Goal: Task Accomplishment & Management: Complete application form

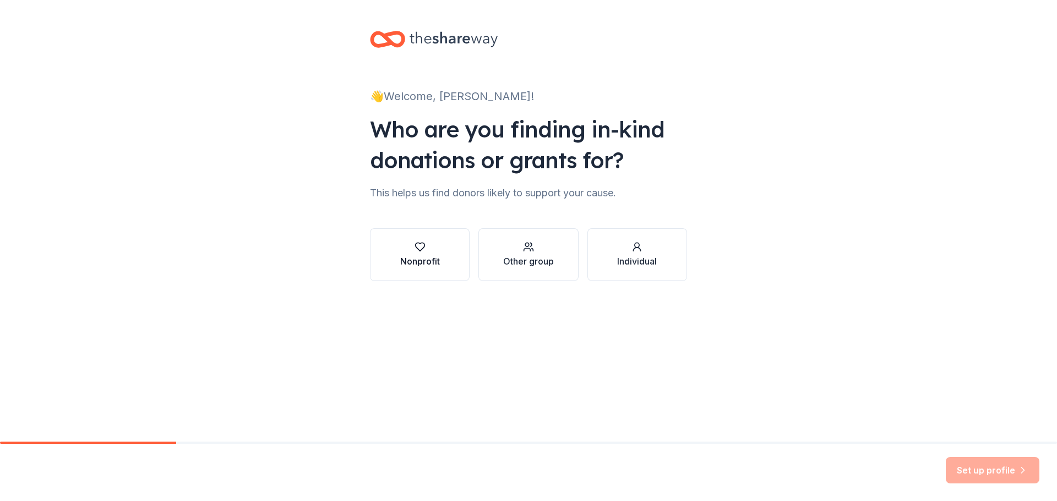
click at [406, 253] on div "Nonprofit" at bounding box center [420, 255] width 40 height 26
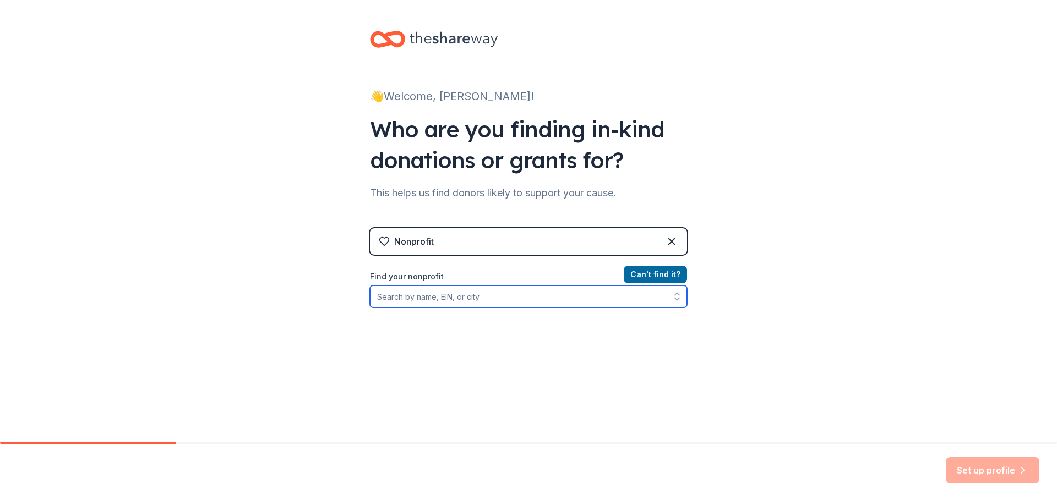
click at [490, 296] on input "Find your nonprofit" at bounding box center [528, 297] width 317 height 22
click at [388, 295] on input "Find your nonprofit" at bounding box center [528, 297] width 317 height 22
paste input "[US_EMPLOYER_IDENTIFICATION_NUMBER]"
drag, startPoint x: 442, startPoint y: 299, endPoint x: 108, endPoint y: 276, distance: 335.4
click at [108, 276] on div "👋 Welcome, [PERSON_NAME]! Who are you finding in-kind donations or grants for? …" at bounding box center [528, 235] width 1057 height 471
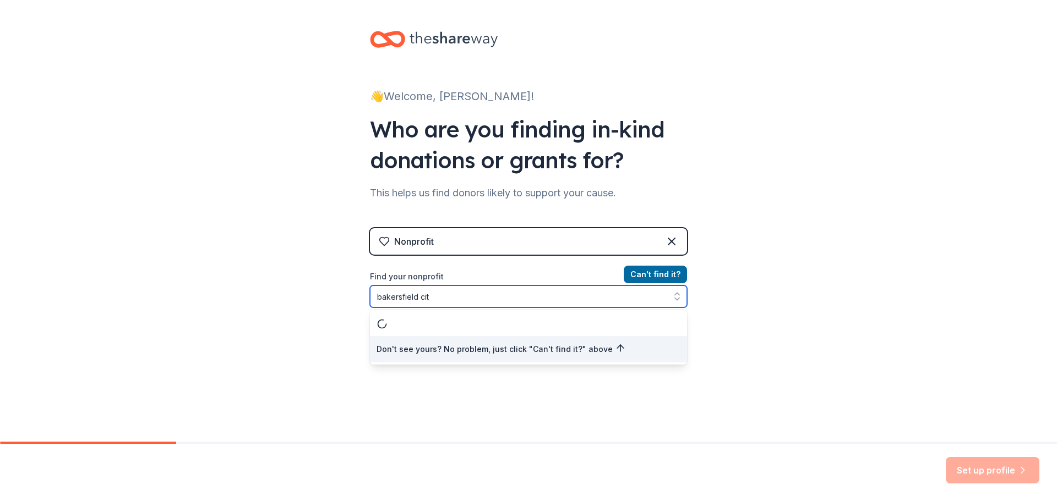
type input "[GEOGRAPHIC_DATA]"
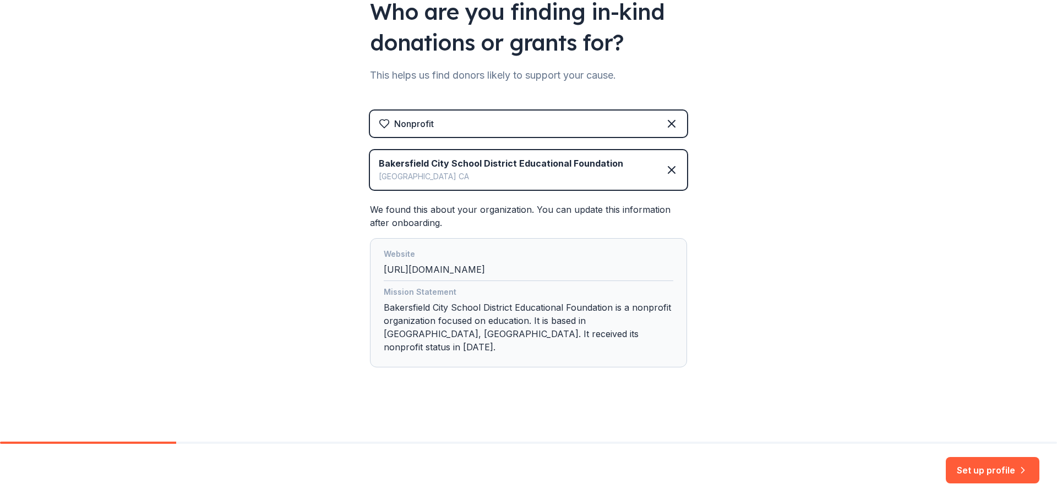
scroll to position [118, 0]
click at [666, 170] on icon at bounding box center [671, 169] width 13 height 13
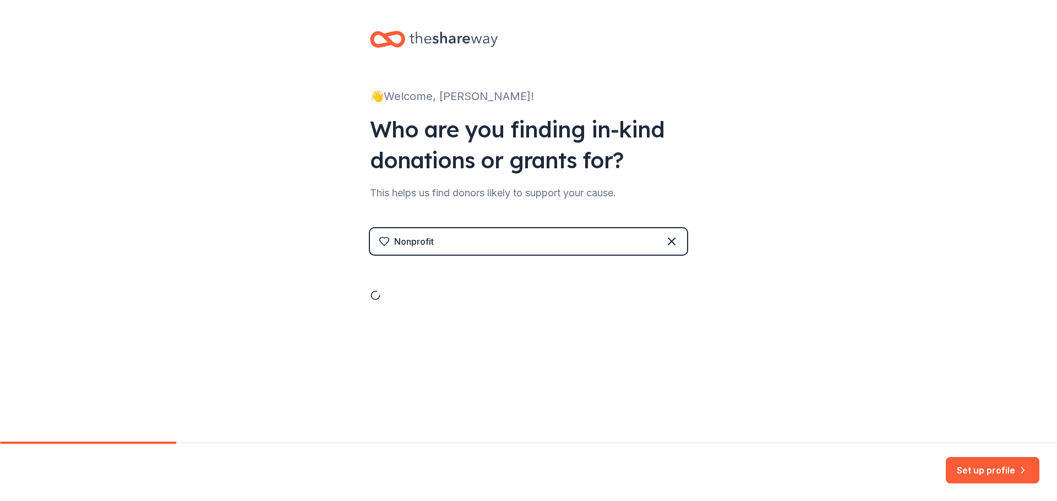
scroll to position [0, 0]
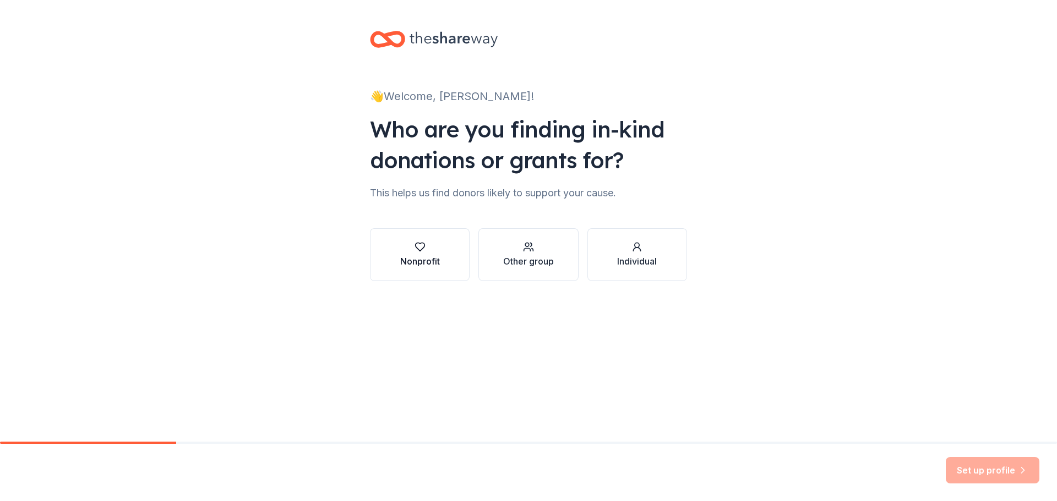
click at [411, 253] on div "Nonprofit" at bounding box center [420, 255] width 40 height 26
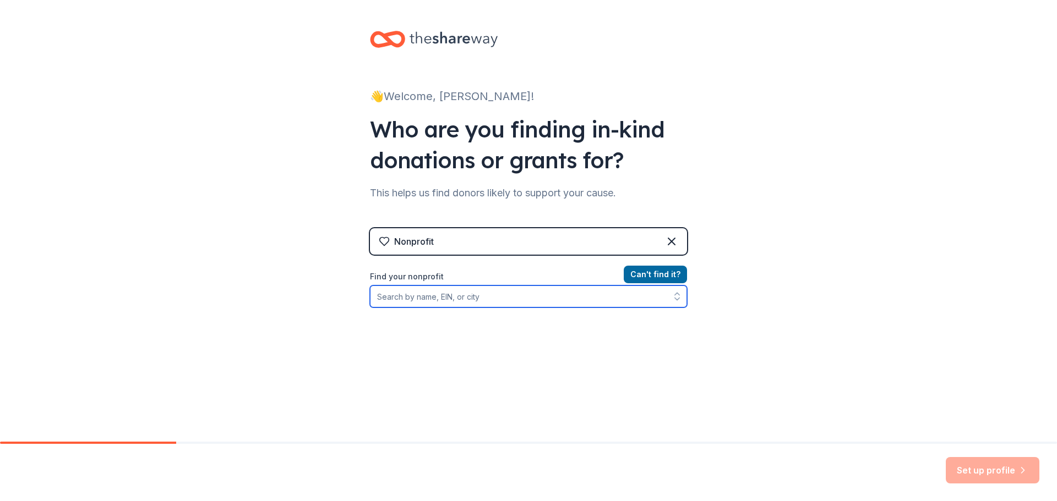
click at [447, 302] on input "Find your nonprofit" at bounding box center [528, 297] width 317 height 22
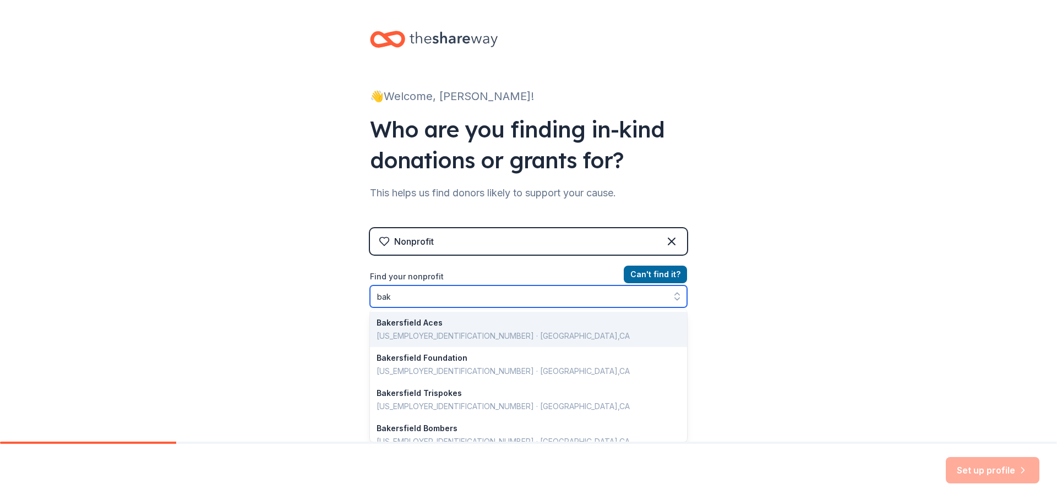
type input "ba"
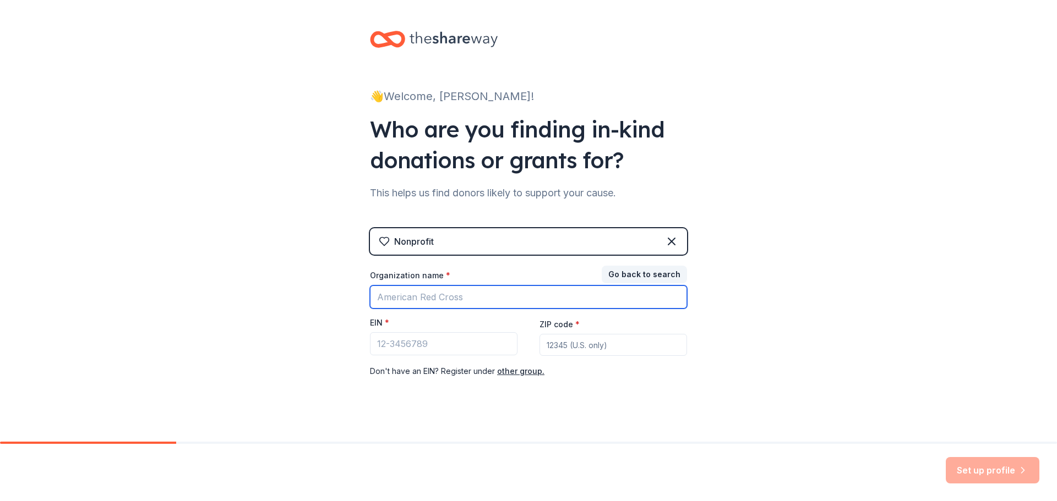
click at [447, 302] on input "Organization name *" at bounding box center [528, 297] width 317 height 23
type input "h"
type input "eissler"
click at [619, 265] on div "Nonprofit Go back to search Organization name * eissler EIN * ZIP code * Don ' …" at bounding box center [528, 314] width 317 height 172
click at [621, 280] on button "Go back to search" at bounding box center [644, 275] width 85 height 18
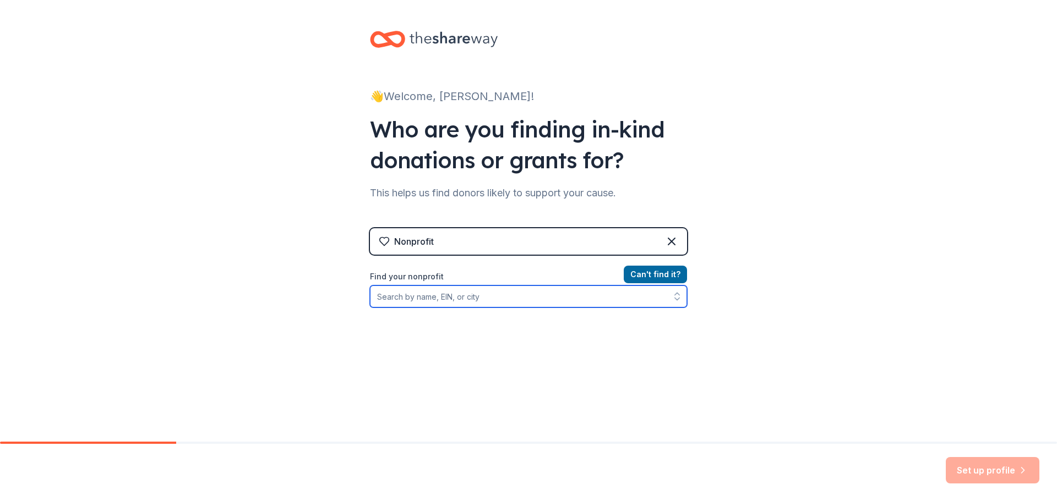
click at [437, 302] on input "Find your nonprofit" at bounding box center [528, 297] width 317 height 22
type input "e"
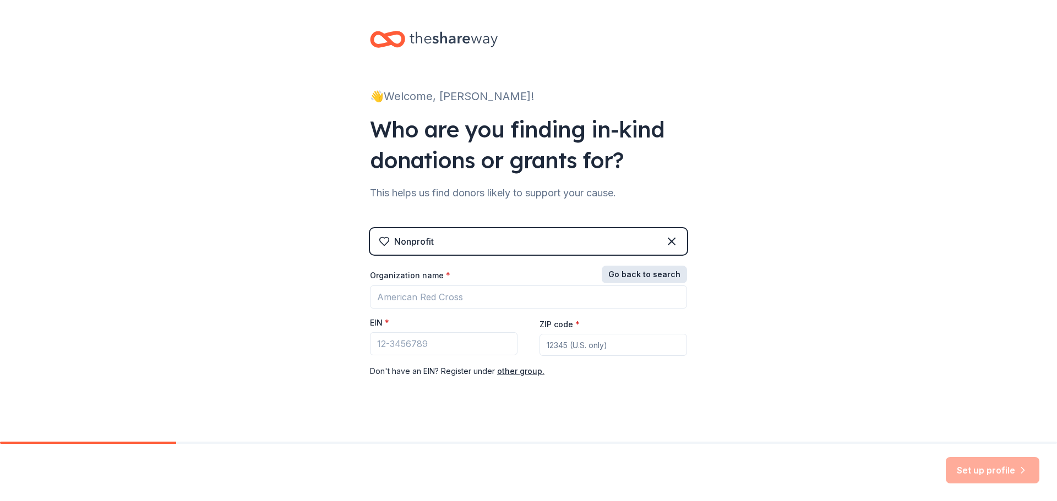
drag, startPoint x: 635, startPoint y: 273, endPoint x: 627, endPoint y: 274, distance: 7.8
click at [635, 272] on button "Go back to search" at bounding box center [644, 275] width 85 height 18
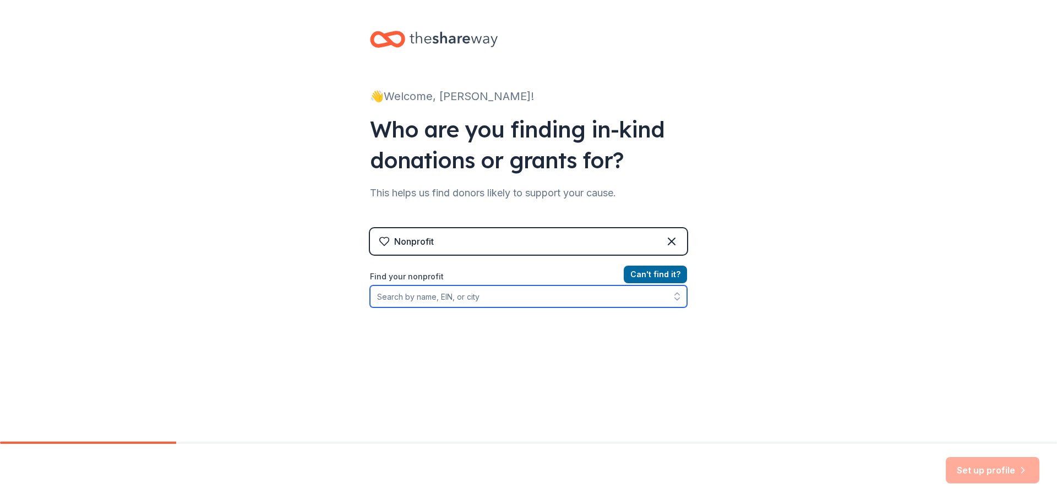
click at [456, 299] on input "Find your nonprofit" at bounding box center [528, 297] width 317 height 22
type input "h"
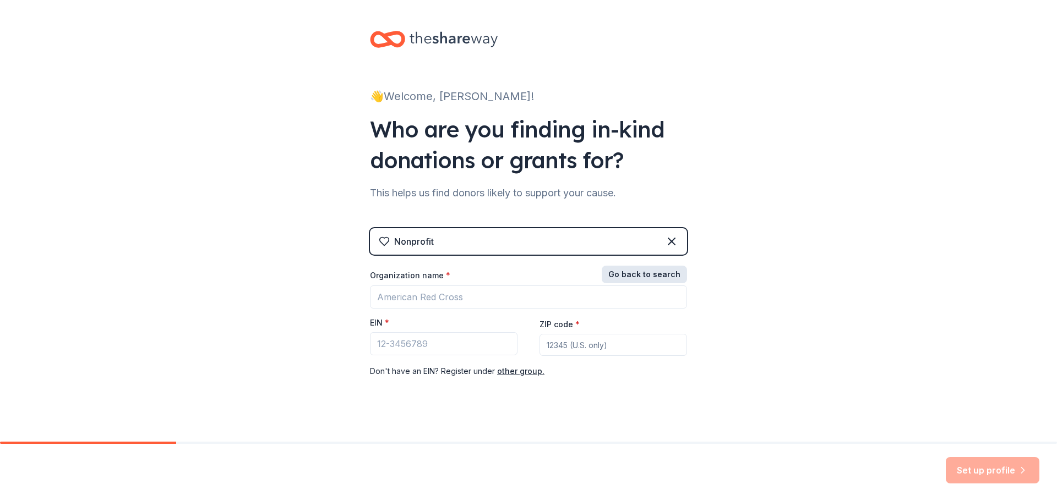
click at [626, 272] on button "Go back to search" at bounding box center [644, 275] width 85 height 18
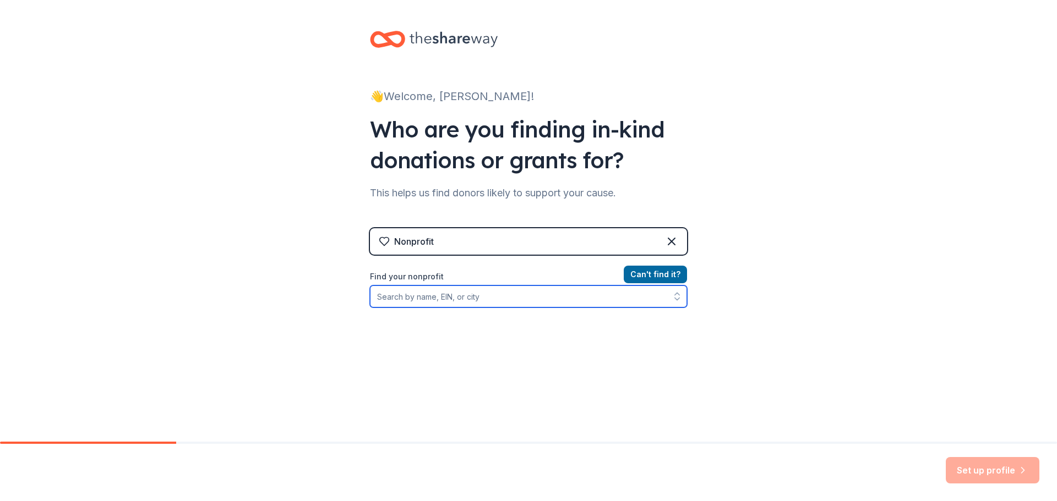
click at [440, 297] on input "Find your nonprofit" at bounding box center [528, 297] width 317 height 22
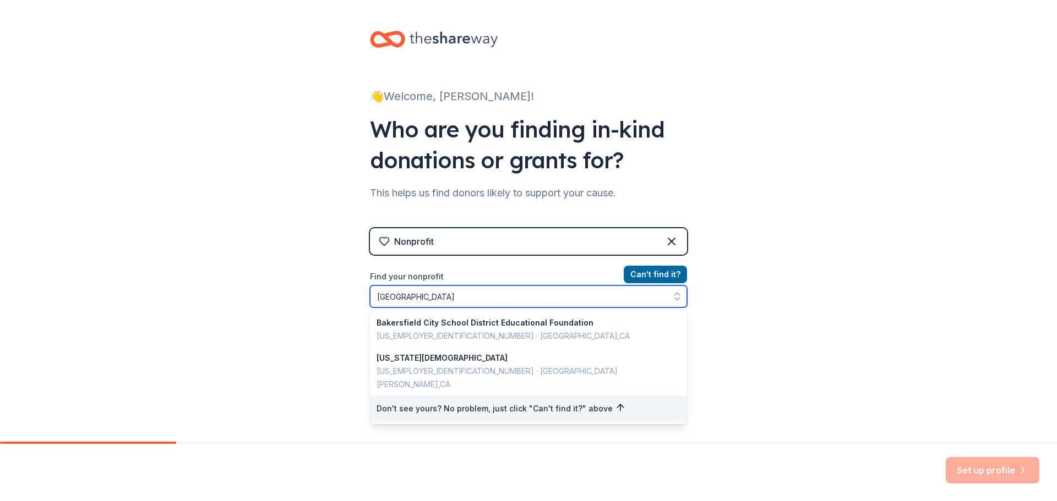
drag, startPoint x: 481, startPoint y: 292, endPoint x: 202, endPoint y: 299, distance: 279.1
click at [202, 299] on div "👋 Welcome, Gina! Who are you finding in-kind donations or grants for? This help…" at bounding box center [528, 235] width 1057 height 471
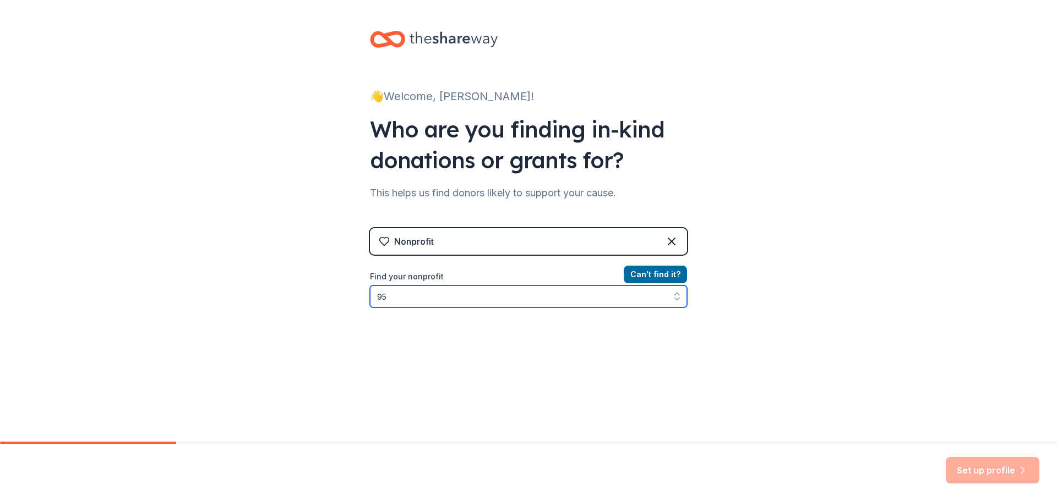
type input "9"
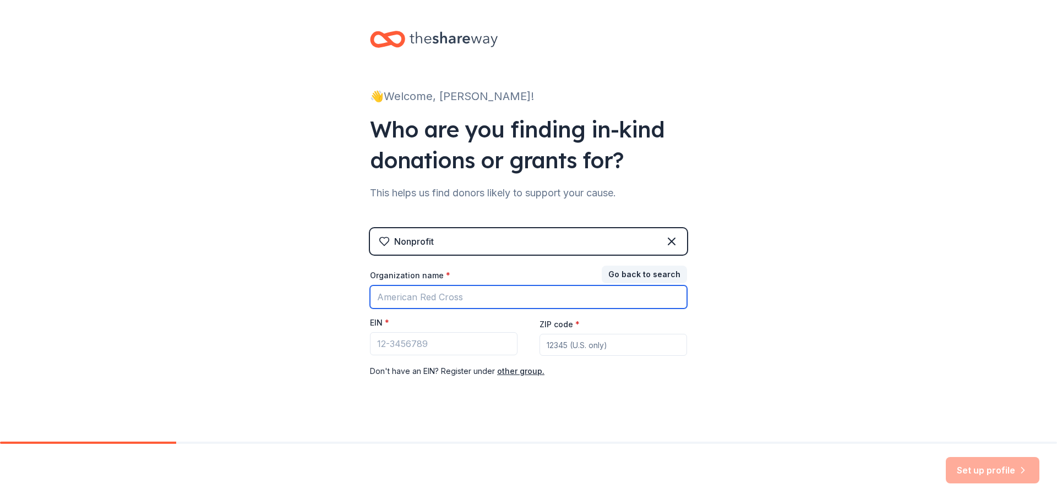
click at [423, 295] on input "Organization name *" at bounding box center [528, 297] width 317 height 23
type input "Eissler Elementary"
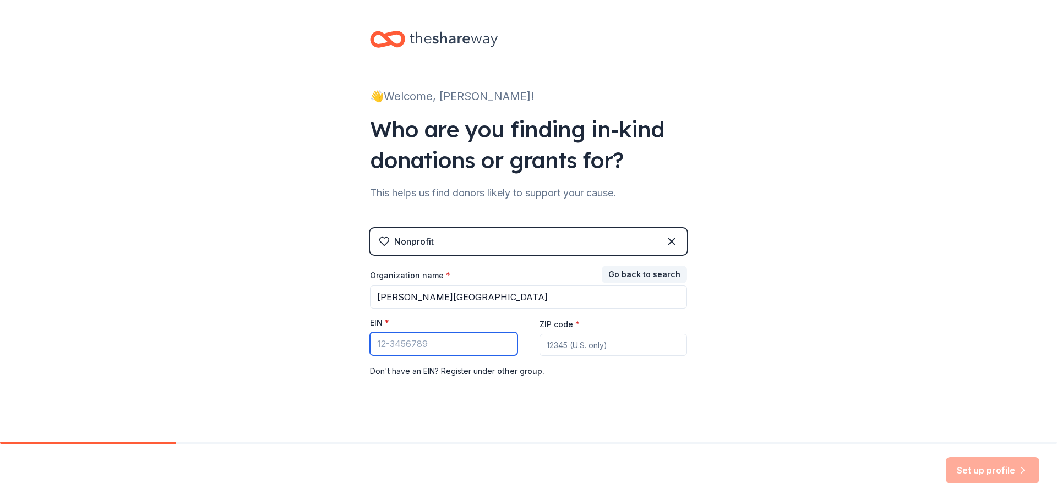
paste input "95-6000671"
type input "95-6000671"
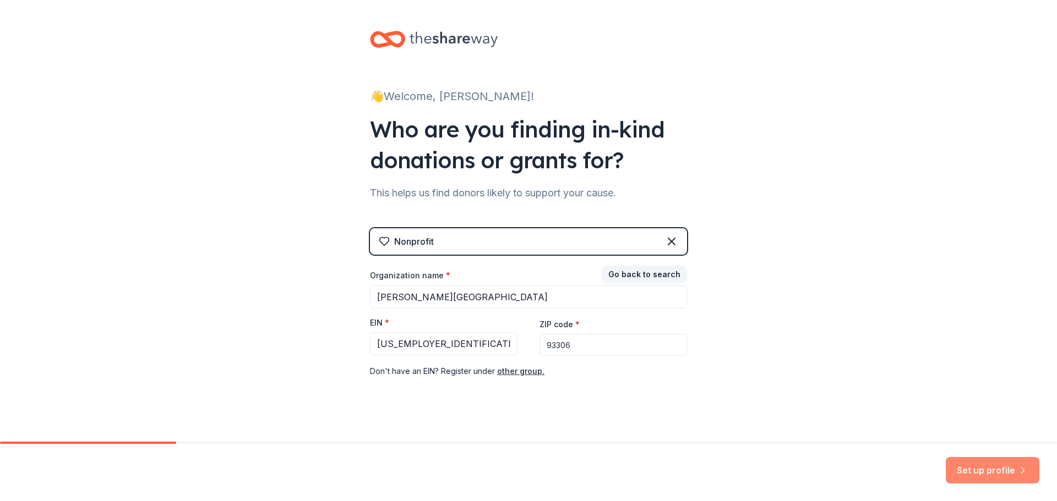
type input "93306"
click at [997, 474] on button "Set up profile" at bounding box center [992, 470] width 94 height 26
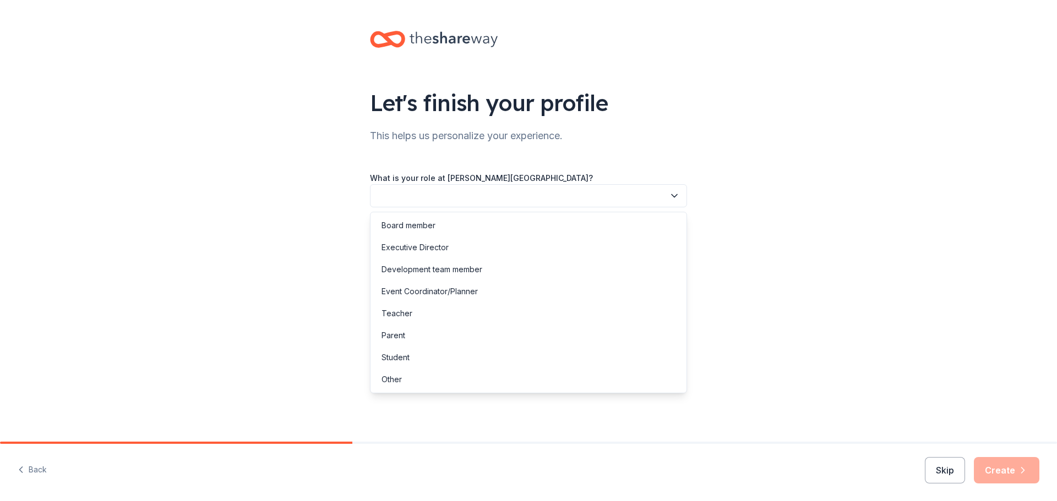
click at [433, 200] on button "button" at bounding box center [528, 195] width 317 height 23
click at [440, 313] on div "Teacher" at bounding box center [528, 314] width 311 height 22
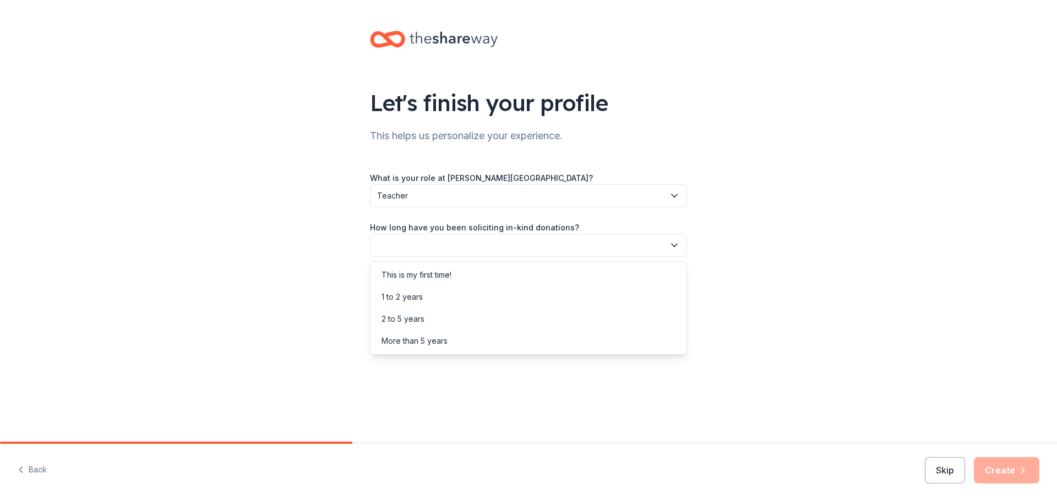
click at [455, 250] on button "button" at bounding box center [528, 245] width 317 height 23
click at [455, 289] on div "1 to 2 years" at bounding box center [528, 297] width 311 height 22
click at [440, 299] on button "button" at bounding box center [528, 294] width 317 height 23
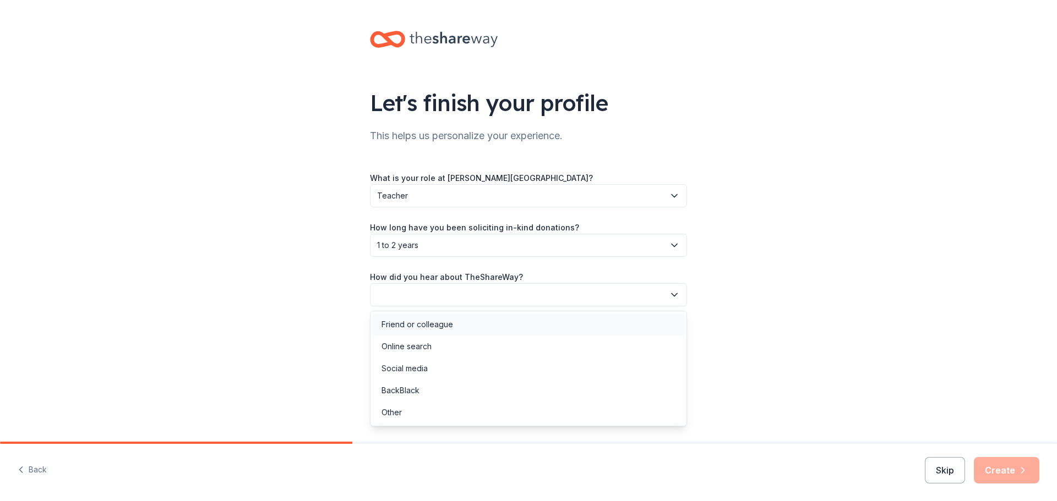
click at [453, 325] on div "Friend or colleague" at bounding box center [528, 325] width 311 height 22
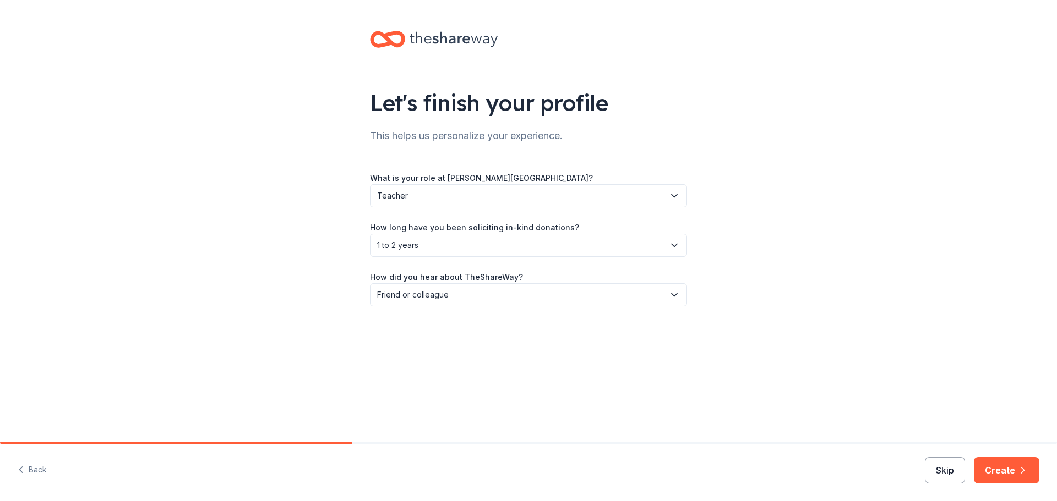
click at [934, 474] on button "Skip" at bounding box center [945, 470] width 40 height 26
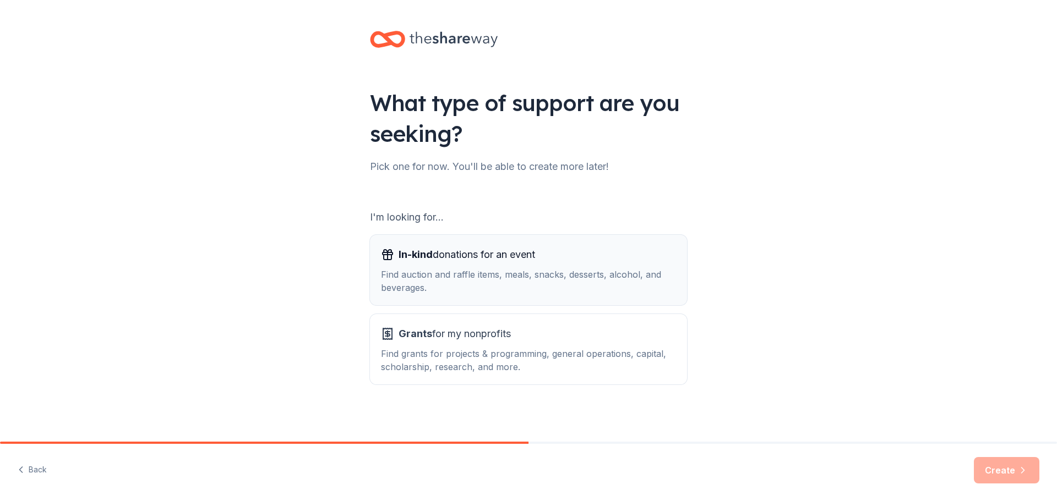
click at [479, 277] on div "Find auction and raffle items, meals, snacks, desserts, alcohol, and beverages." at bounding box center [528, 281] width 295 height 26
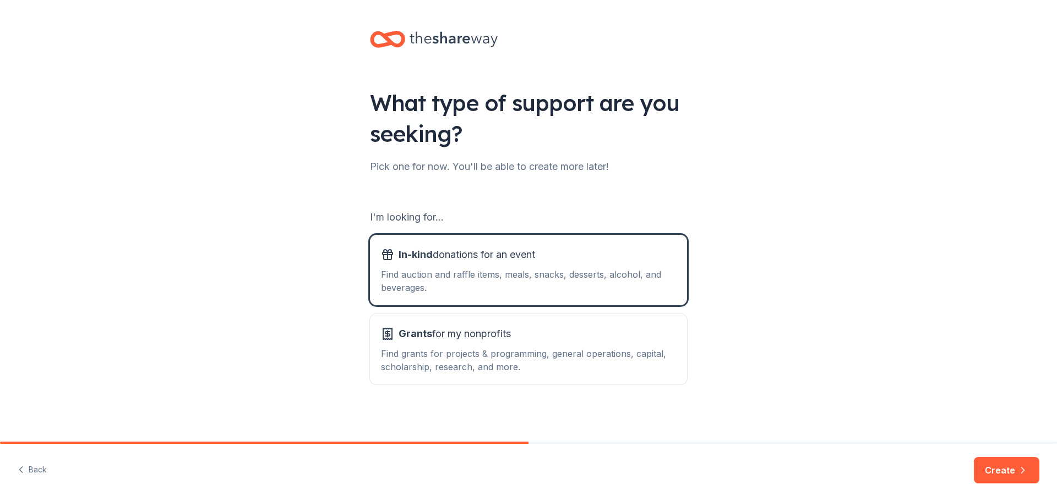
click at [983, 467] on button "Create" at bounding box center [1006, 470] width 65 height 26
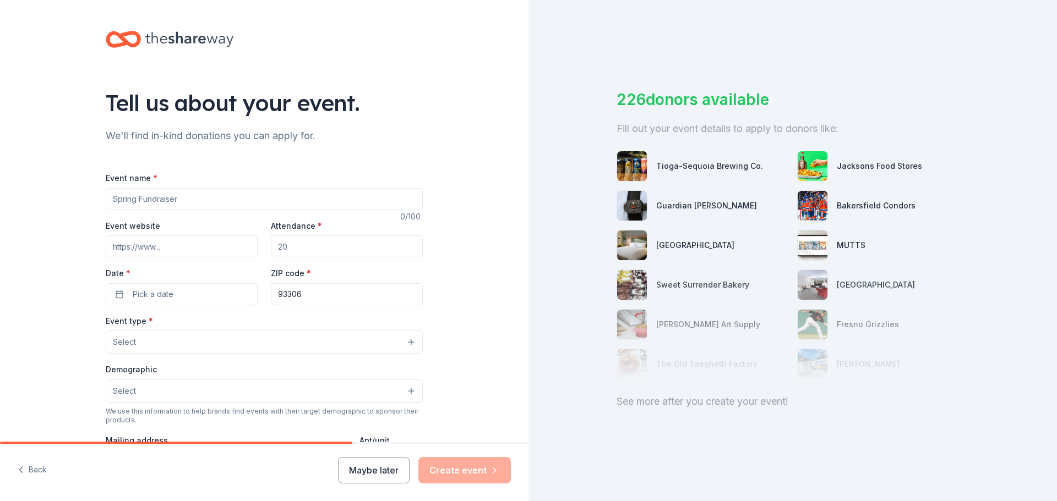
click at [229, 196] on input "Event name *" at bounding box center [264, 199] width 317 height 22
type input "Trunk or Treat"
click at [336, 253] on input "Attendance *" at bounding box center [347, 247] width 152 height 22
type input "500"
click at [138, 296] on span "Pick a date" at bounding box center [153, 294] width 41 height 13
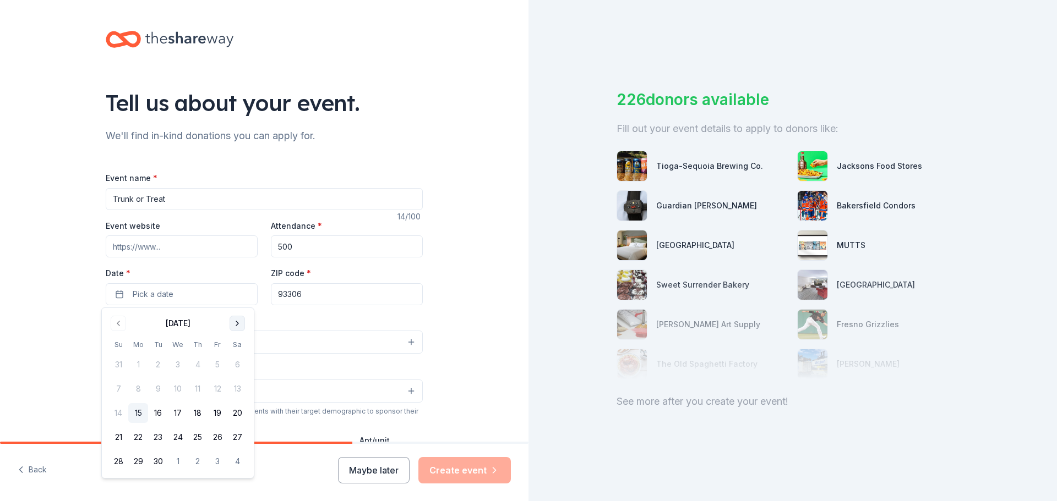
click at [240, 324] on button "Go to next month" at bounding box center [236, 323] width 15 height 15
click at [217, 466] on button "31" at bounding box center [217, 462] width 20 height 20
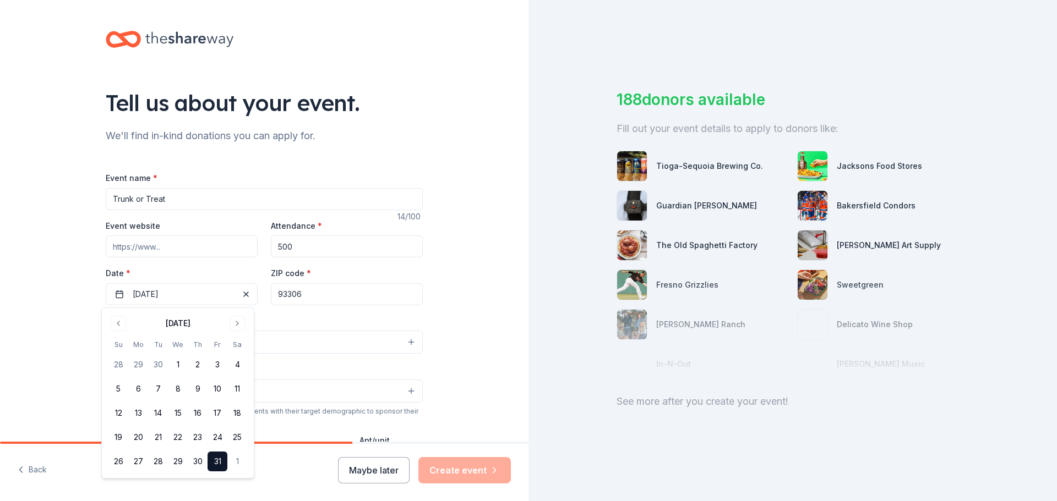
click at [285, 269] on label "ZIP code *" at bounding box center [291, 273] width 40 height 11
click at [285, 283] on input "93306" at bounding box center [347, 294] width 152 height 22
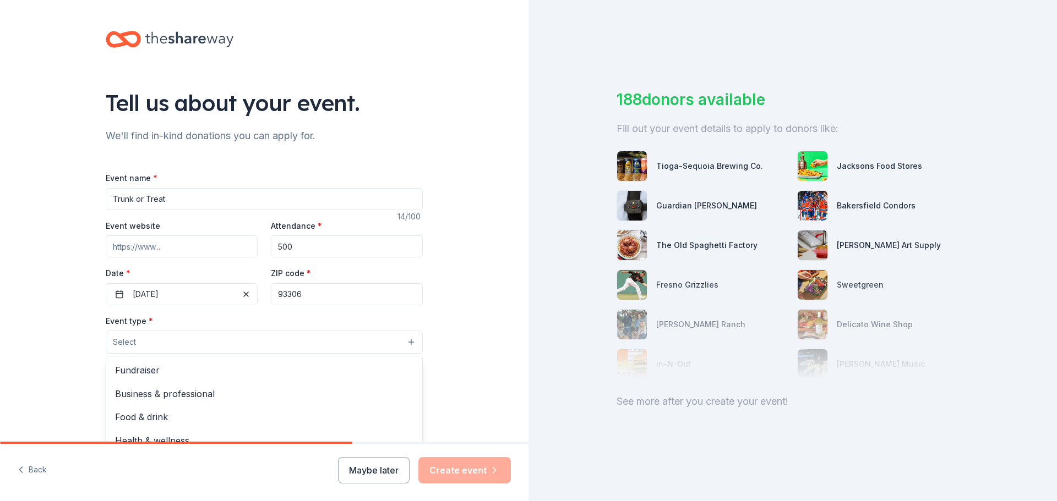
click at [149, 346] on button "Select" at bounding box center [264, 342] width 317 height 23
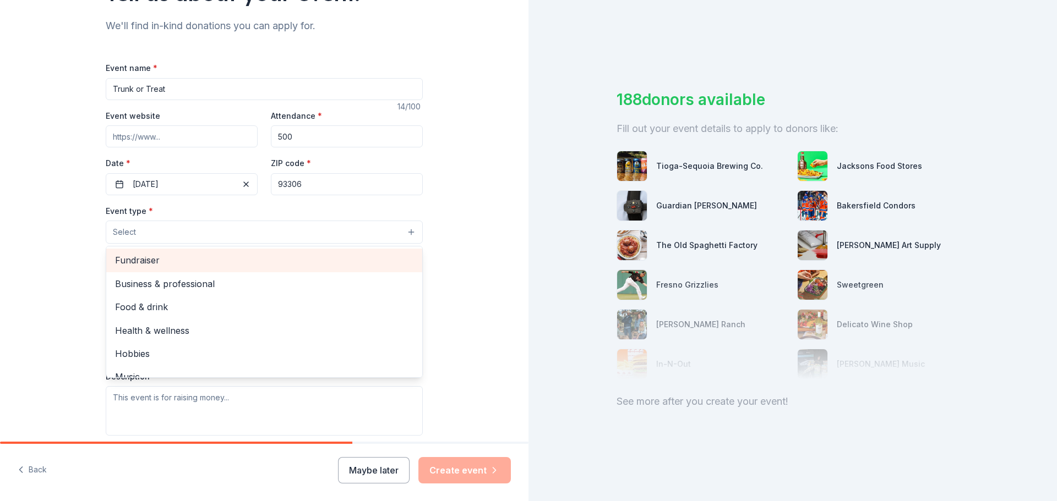
click at [184, 266] on span "Fundraiser" at bounding box center [264, 260] width 298 height 14
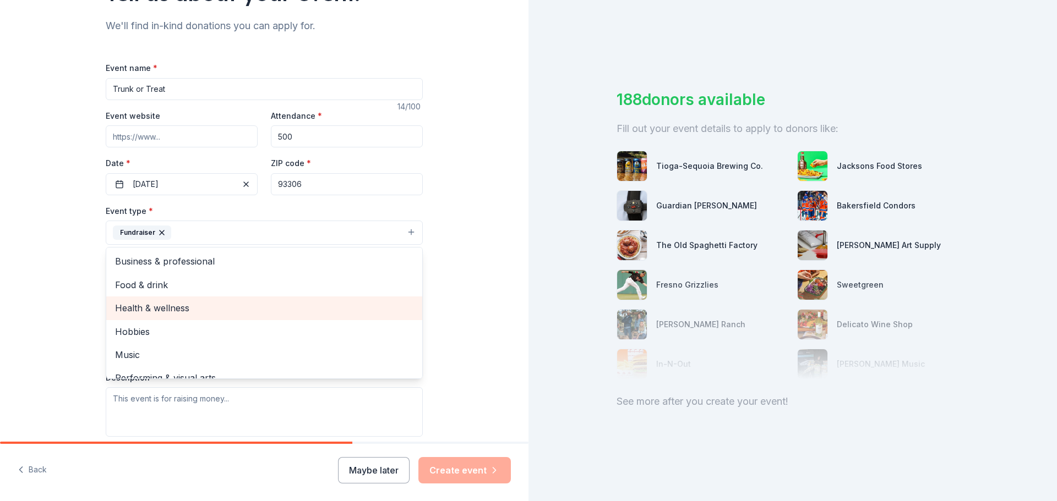
click at [178, 311] on span "Health & wellness" at bounding box center [264, 308] width 298 height 14
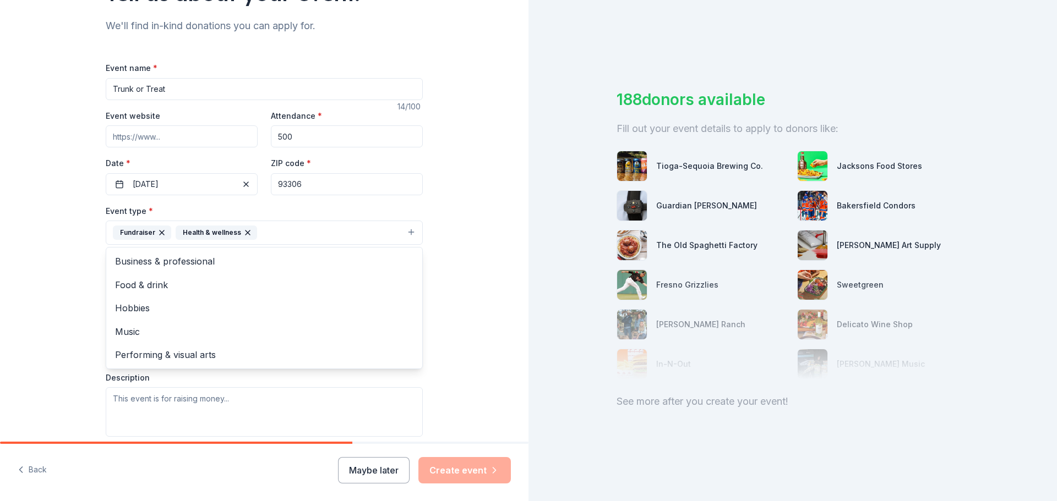
click at [51, 264] on div "Tell us about your event. We'll find in-kind donations you can apply for. Event…" at bounding box center [264, 257] width 528 height 734
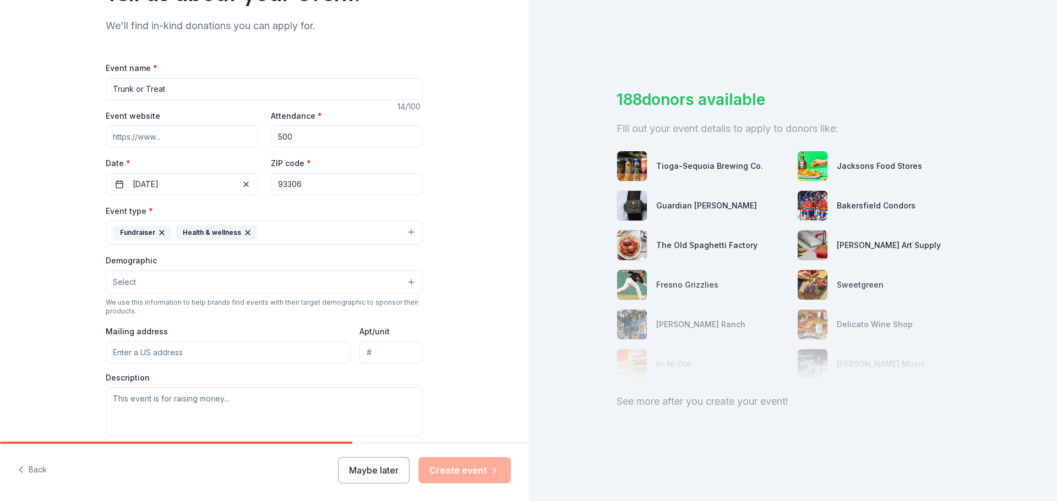
click at [136, 278] on button "Select" at bounding box center [264, 282] width 317 height 23
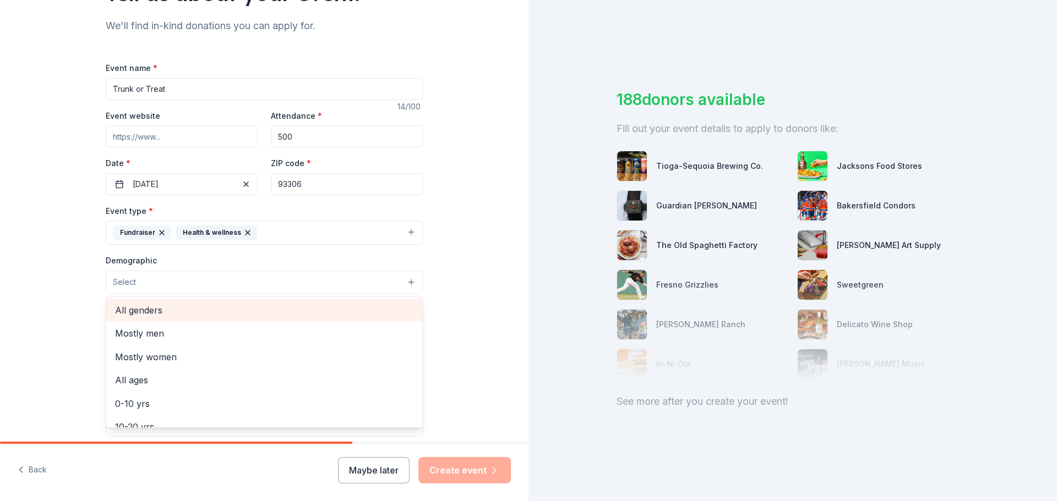
click at [149, 314] on span "All genders" at bounding box center [264, 310] width 298 height 14
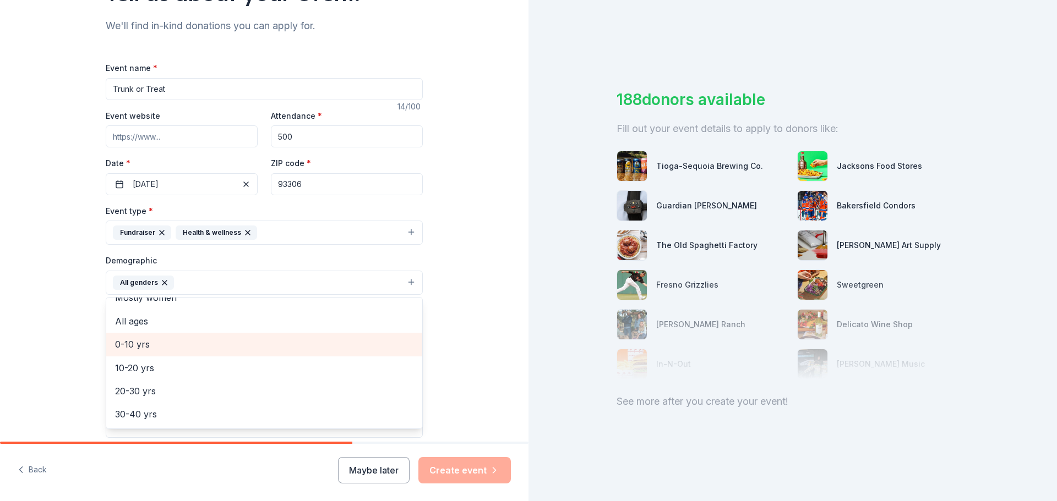
scroll to position [55, 0]
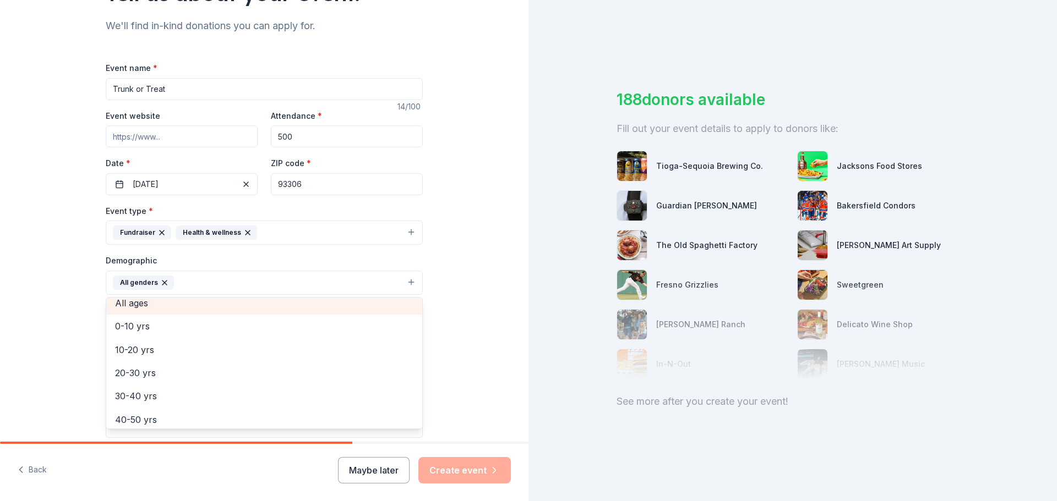
click at [123, 306] on span "All ages" at bounding box center [264, 303] width 298 height 14
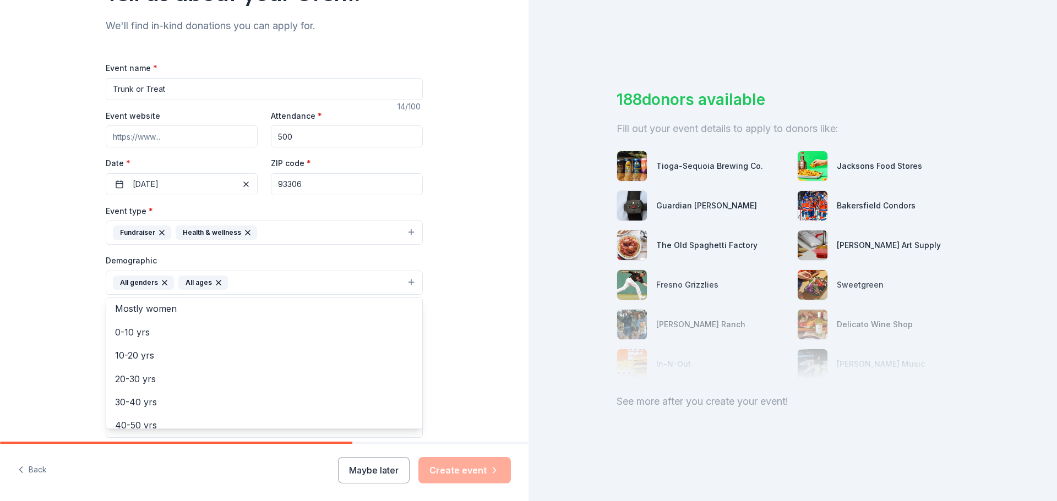
click at [69, 316] on div "Tell us about your event. We'll find in-kind donations you can apply for. Event…" at bounding box center [264, 257] width 528 height 735
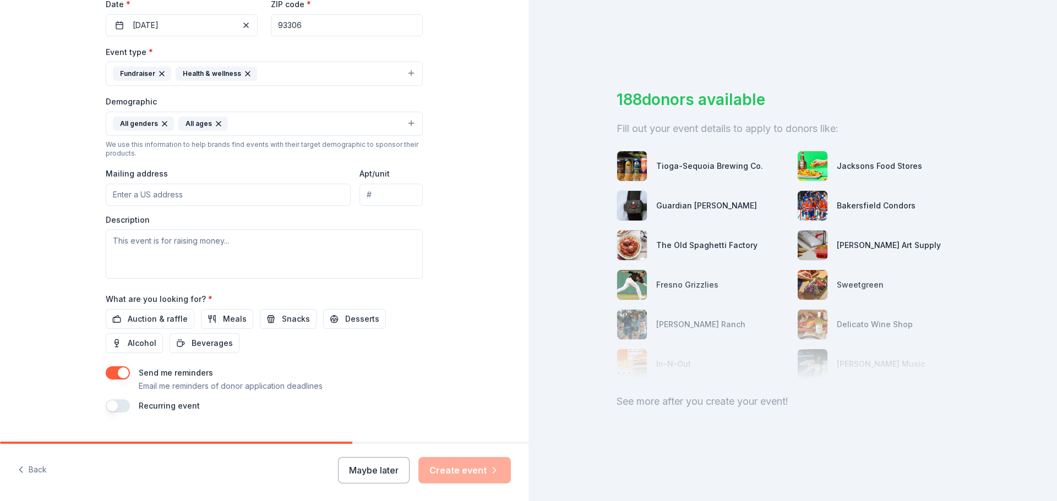
scroll to position [275, 0]
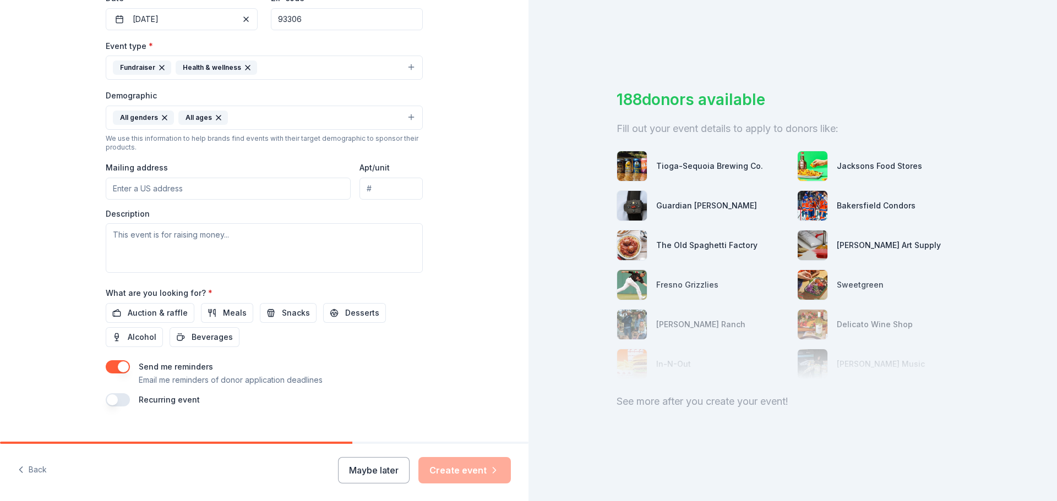
click at [138, 199] on input "Mailing address" at bounding box center [228, 189] width 245 height 22
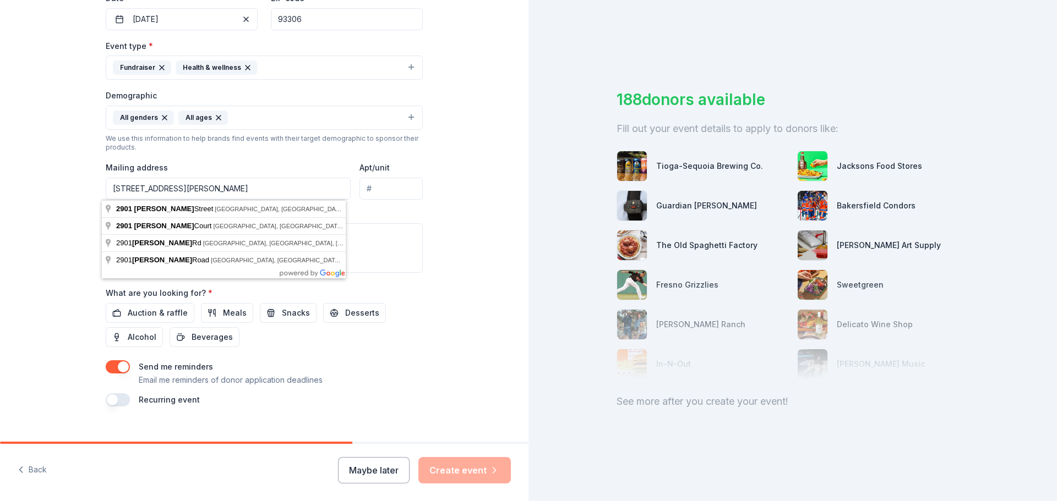
drag, startPoint x: 191, startPoint y: 210, endPoint x: 206, endPoint y: 204, distance: 16.0
type input "2901 Eissler Street, Bakersfield, CA, 93306"
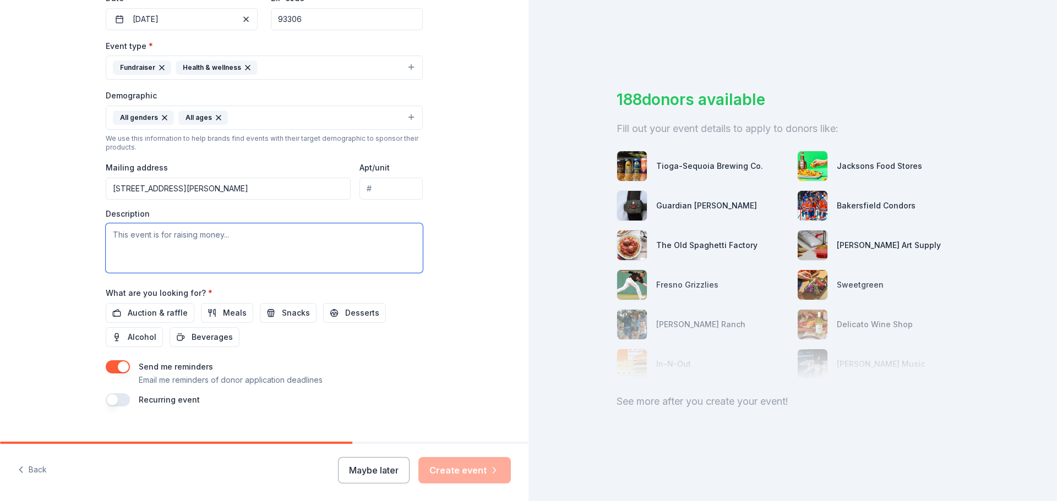
click at [207, 249] on textarea at bounding box center [264, 248] width 317 height 50
type textarea "Elementary students from PK-6th grade"
click at [165, 311] on span "Auction & raffle" at bounding box center [158, 313] width 60 height 13
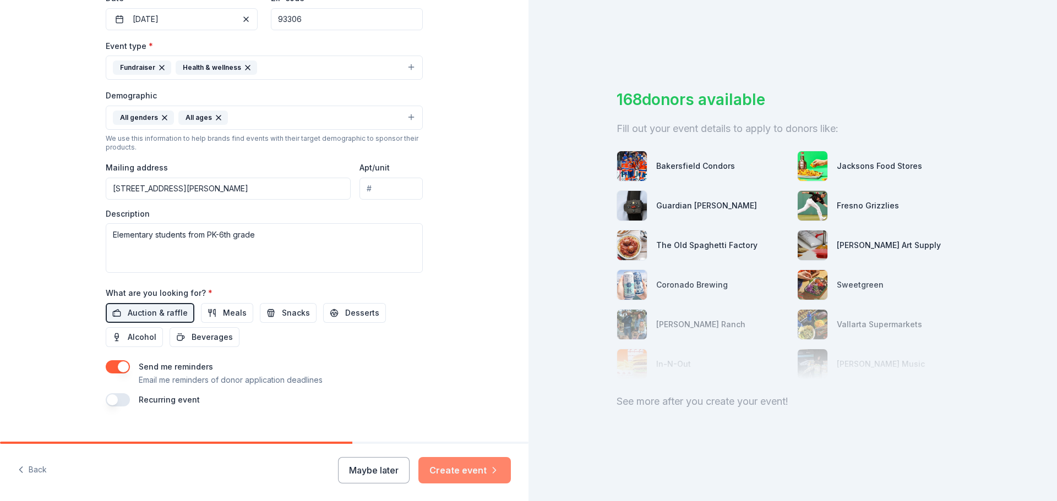
click at [479, 466] on button "Create event" at bounding box center [464, 470] width 92 height 26
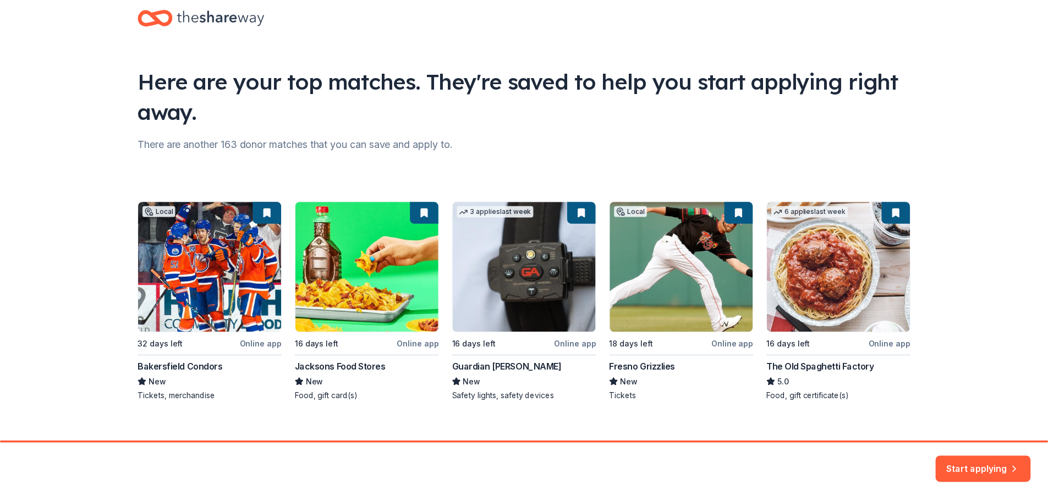
scroll to position [36, 0]
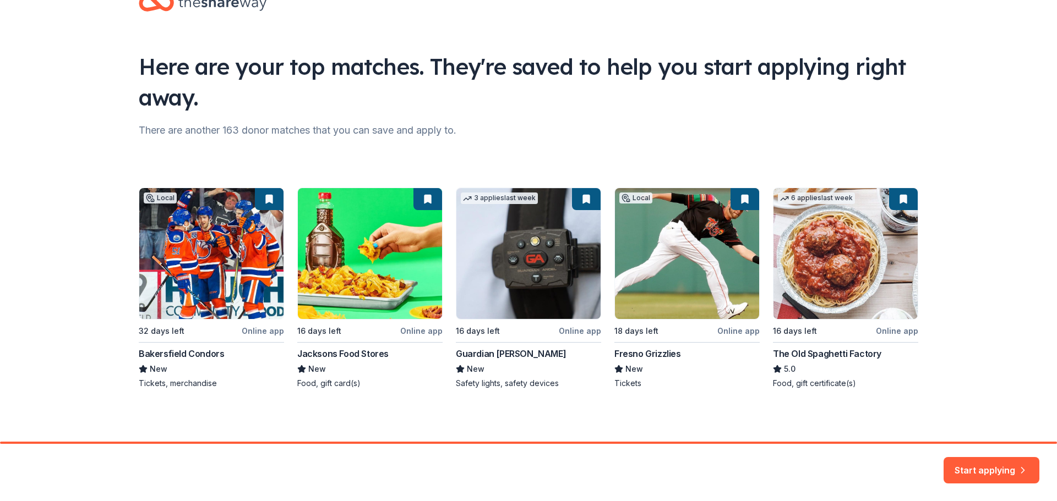
drag, startPoint x: 973, startPoint y: 467, endPoint x: 964, endPoint y: 466, distance: 9.5
click at [973, 467] on button "Start applying" at bounding box center [991, 464] width 96 height 26
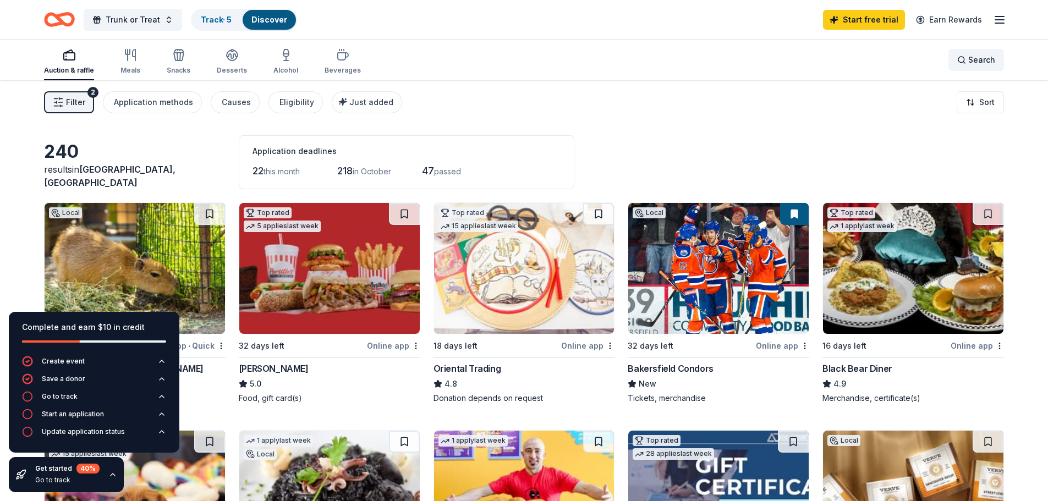
click at [988, 58] on span "Search" at bounding box center [982, 59] width 27 height 13
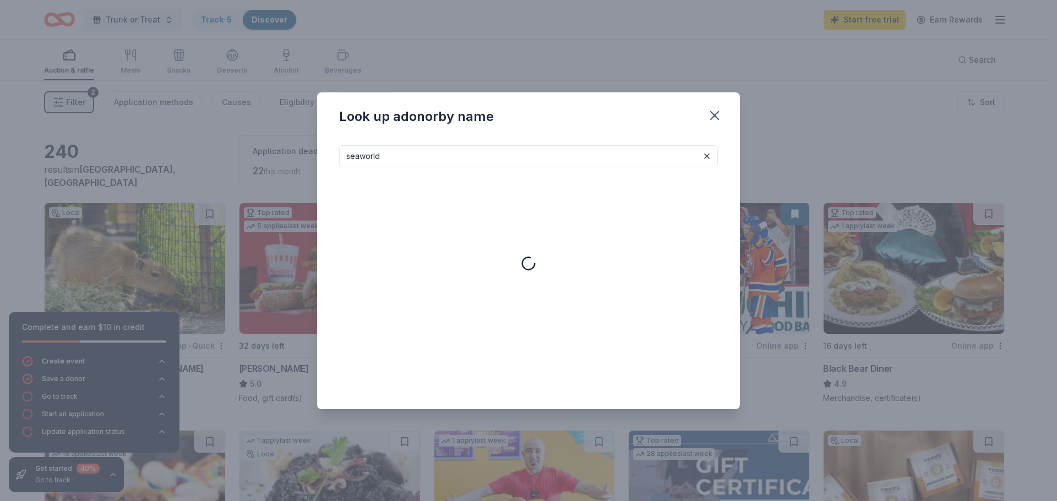
type input "seaworld"
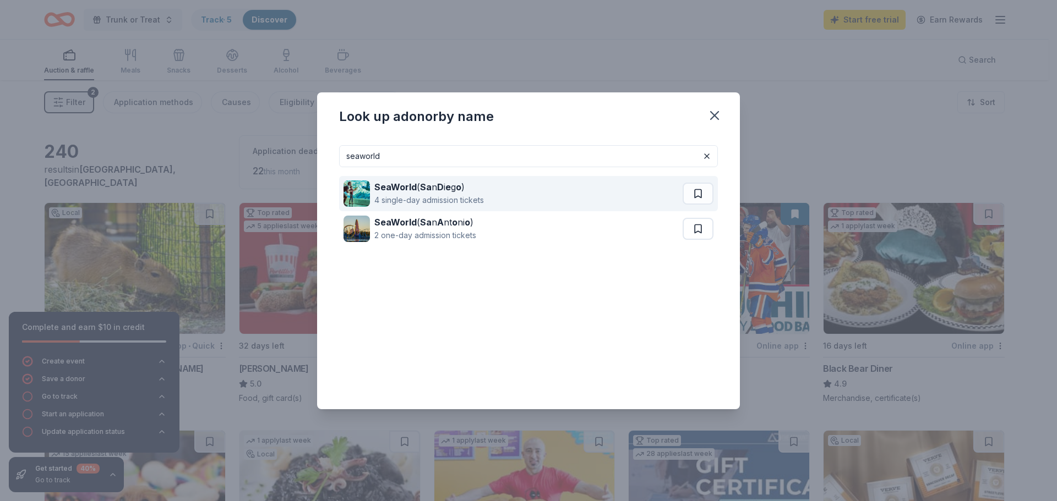
click at [486, 188] on div "SeaWorld ( Sa n D i e g o ) 4 single-day admission tickets" at bounding box center [512, 193] width 339 height 35
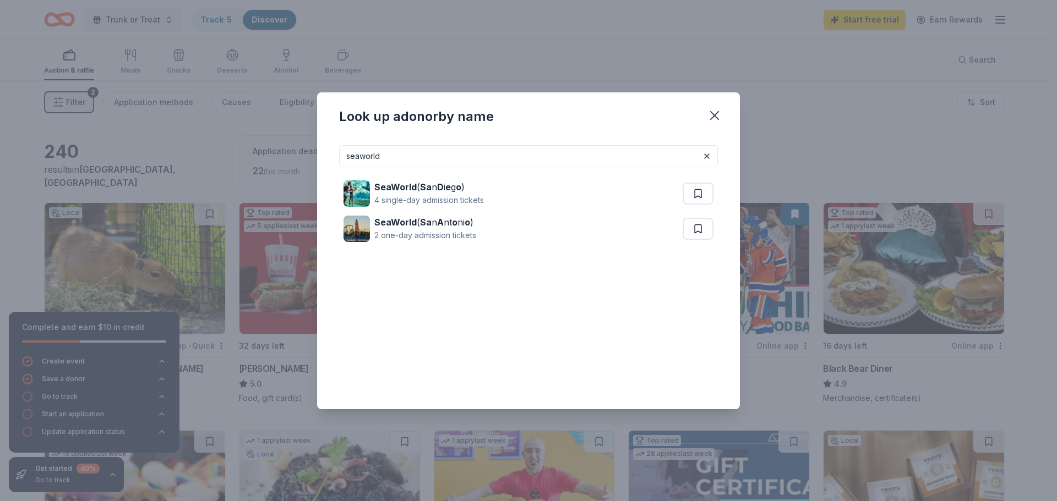
drag, startPoint x: 724, startPoint y: 114, endPoint x: 619, endPoint y: 13, distance: 146.3
click at [723, 114] on button "button" at bounding box center [714, 115] width 24 height 24
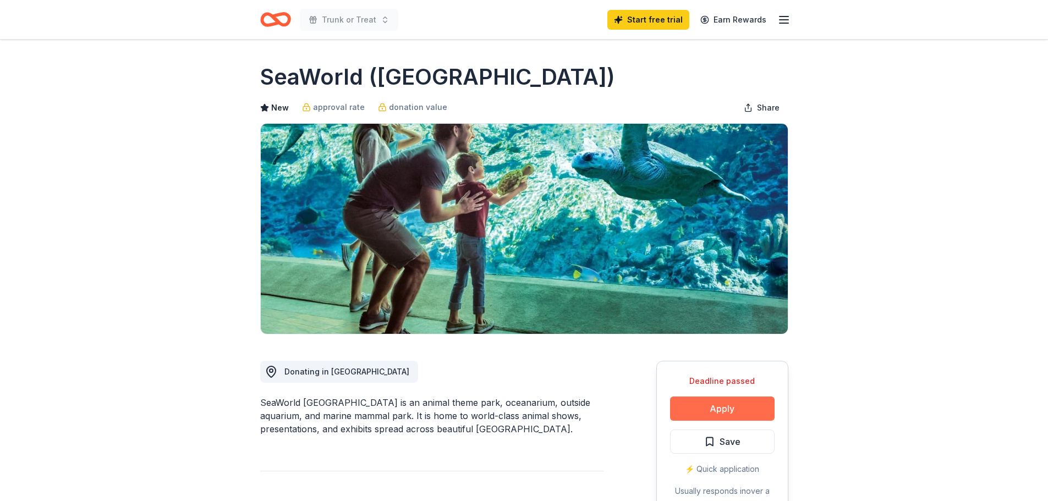
click at [733, 408] on button "Apply" at bounding box center [722, 409] width 105 height 24
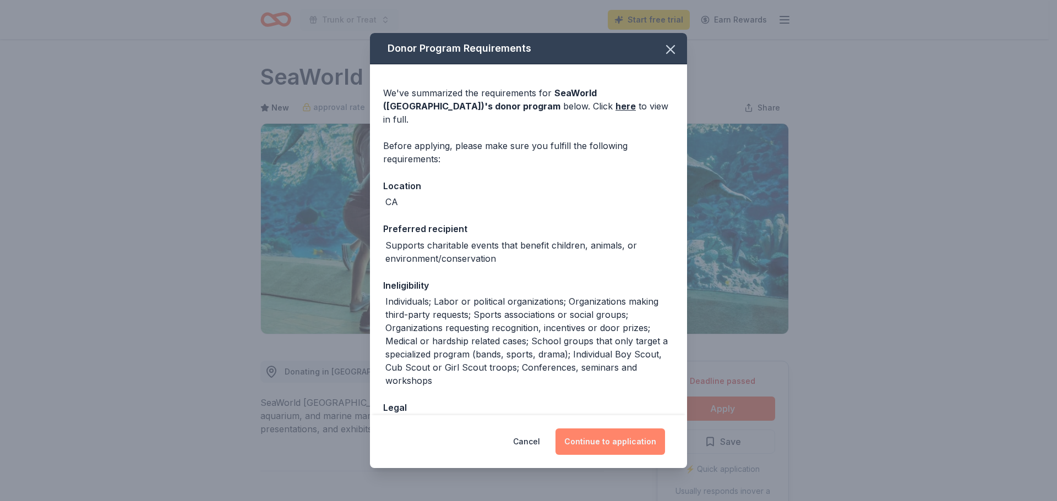
click at [578, 435] on button "Continue to application" at bounding box center [610, 442] width 110 height 26
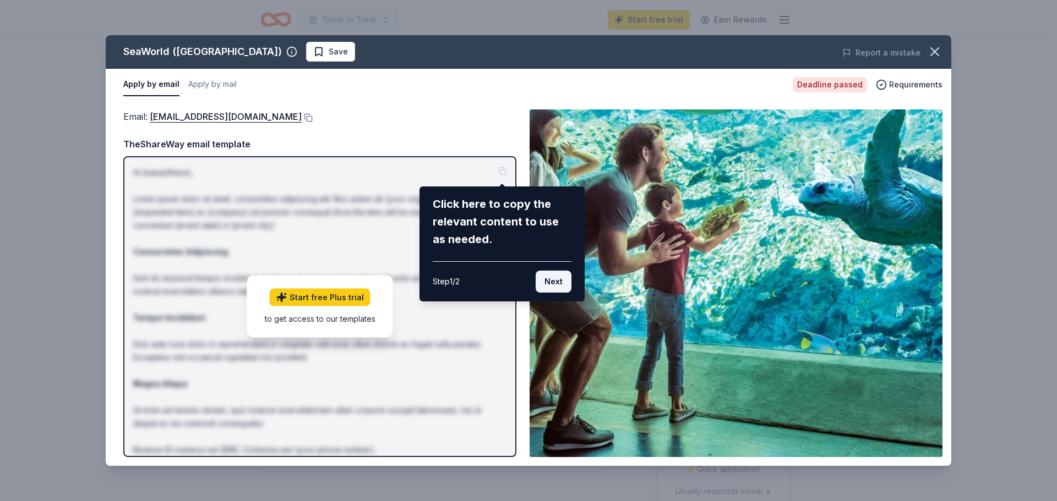
click at [566, 286] on button "Next" at bounding box center [553, 282] width 36 height 22
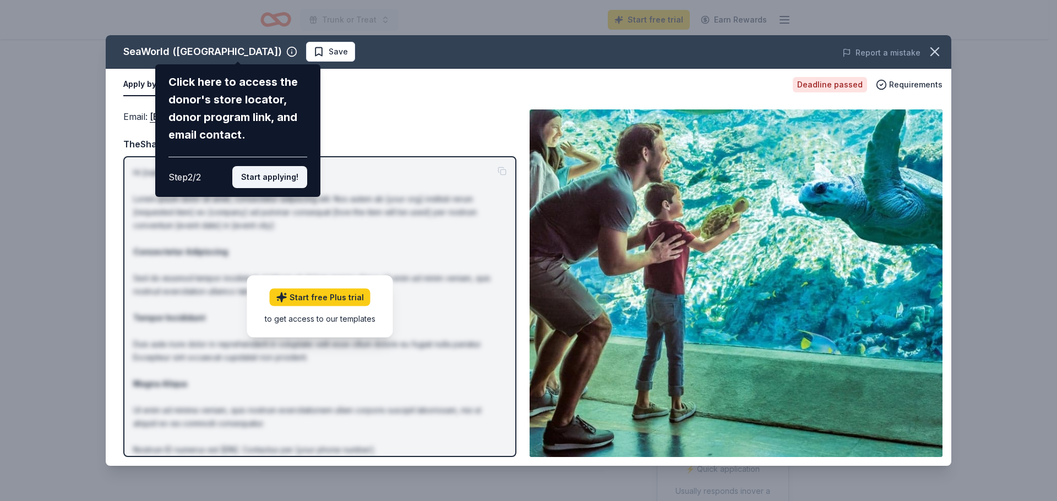
click at [282, 169] on button "Start applying!" at bounding box center [269, 177] width 75 height 22
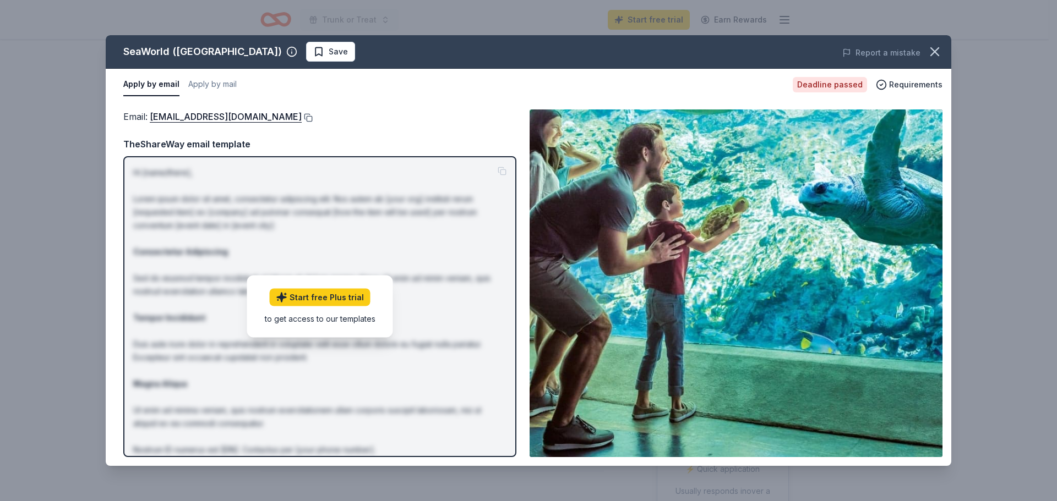
click at [313, 118] on button at bounding box center [307, 117] width 11 height 9
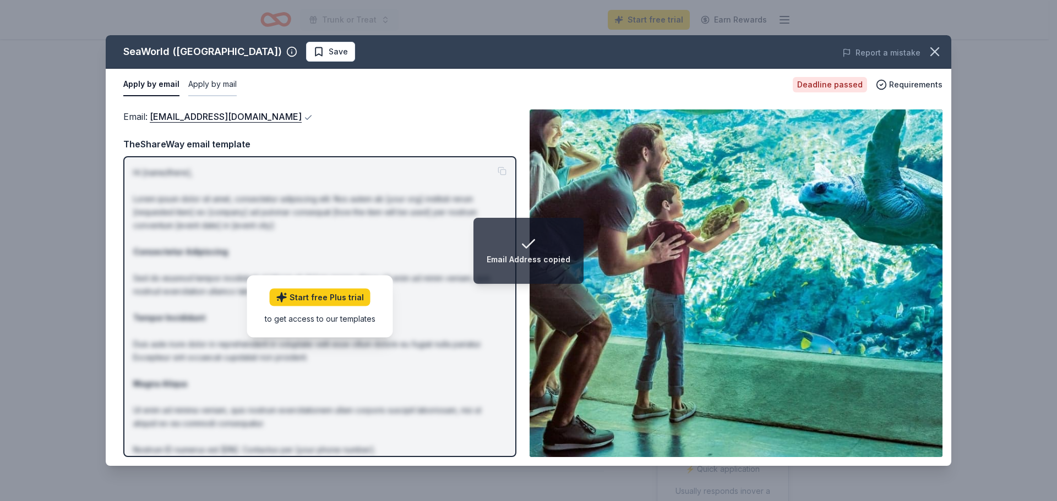
click at [223, 83] on button "Apply by mail" at bounding box center [212, 84] width 48 height 23
click at [157, 92] on button "Apply by email" at bounding box center [149, 84] width 53 height 23
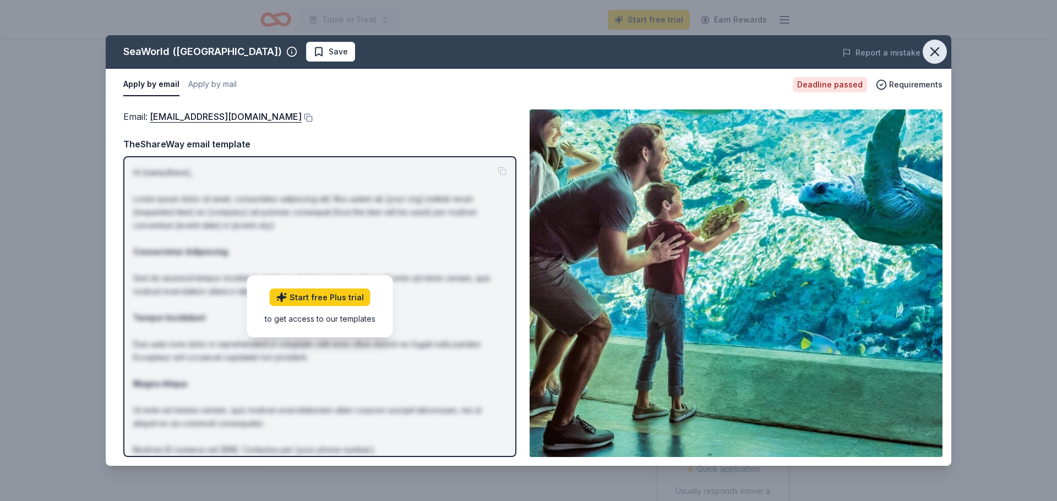
click at [929, 47] on icon "button" at bounding box center [934, 51] width 15 height 15
